Goal: Find contact information: Find contact information

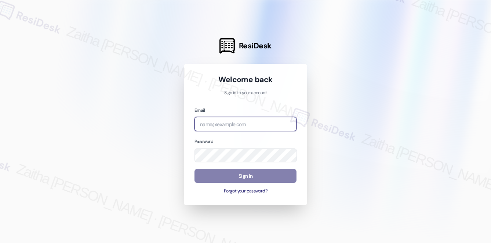
click at [226, 125] on input "email" at bounding box center [245, 124] width 102 height 14
type input "[EMAIL_ADDRESS][PERSON_NAME][DOMAIN_NAME]"
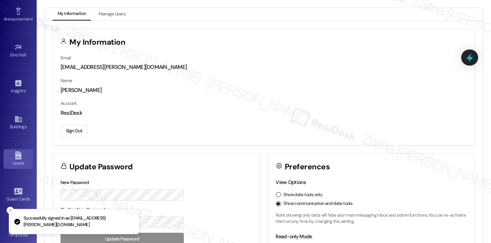
scroll to position [66, 0]
click at [20, 122] on div "Buildings" at bounding box center [18, 125] width 37 height 7
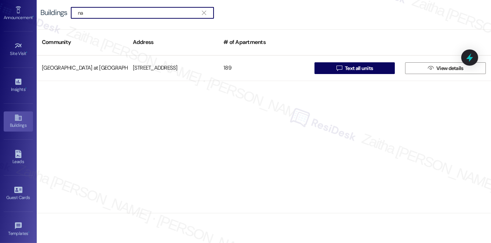
type input "n"
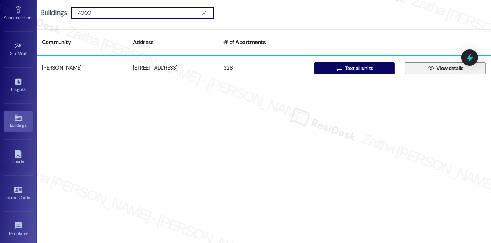
type input "4000"
click at [444, 70] on span "View details" at bounding box center [449, 69] width 27 height 8
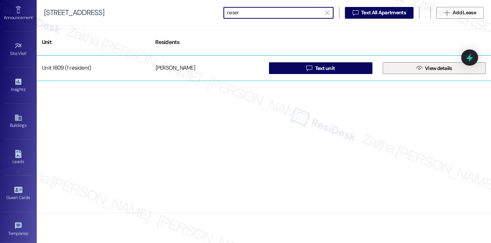
type input "naser"
click at [444, 67] on span "View details" at bounding box center [438, 69] width 27 height 8
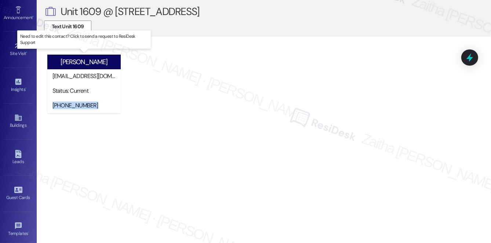
drag, startPoint x: 50, startPoint y: 102, endPoint x: 99, endPoint y: 103, distance: 48.4
click at [99, 103] on div "[PHONE_NUMBER]" at bounding box center [83, 106] width 73 height 15
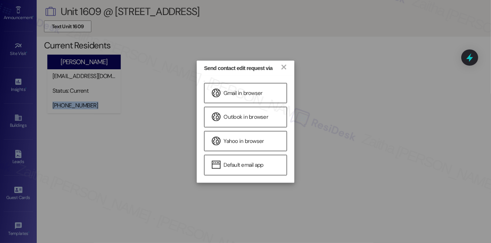
copy div "[PHONE_NUMBER]"
click at [284, 66] on link "×" at bounding box center [283, 67] width 7 height 8
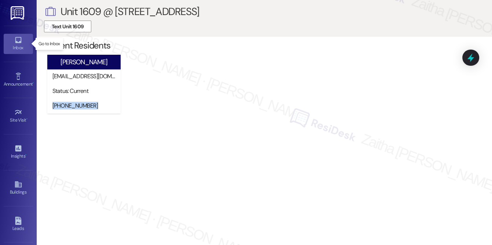
click at [17, 45] on div "Inbox" at bounding box center [18, 47] width 37 height 7
